Goal: Check status: Check status

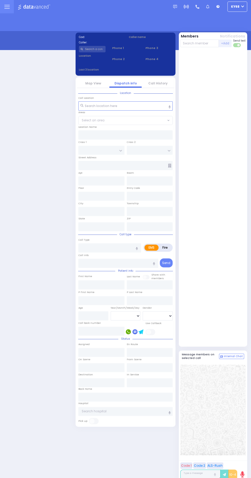
select select "12"
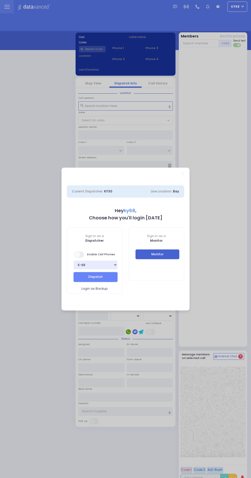
click at [178, 255] on button "Monitor" at bounding box center [158, 254] width 44 height 10
